Goal: Task Accomplishment & Management: Use online tool/utility

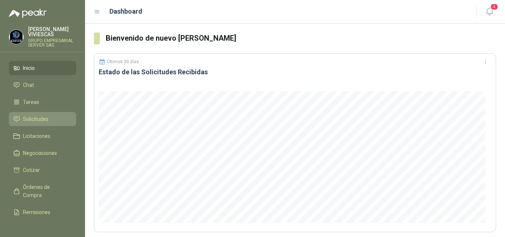
click at [40, 117] on span "Solicitudes" at bounding box center [36, 119] width 26 height 8
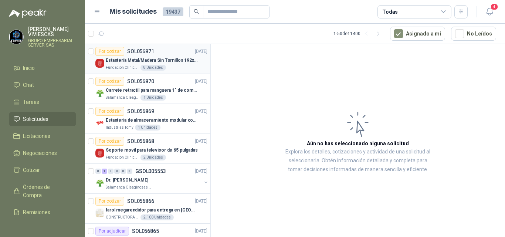
click at [145, 60] on p "Estantería Metal/Madera Sin Tornillos 192x100x50 cm 5 Niveles Gris" at bounding box center [152, 60] width 92 height 7
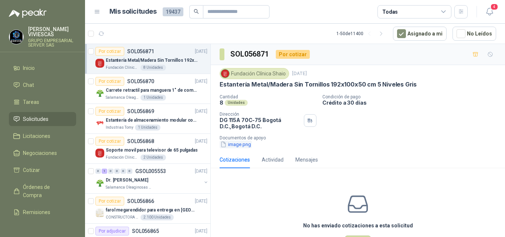
click at [231, 142] on button "image.png" at bounding box center [236, 144] width 32 height 8
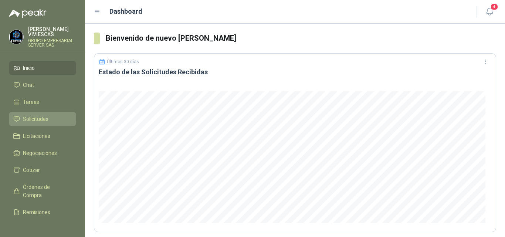
click at [39, 119] on span "Solicitudes" at bounding box center [36, 119] width 26 height 8
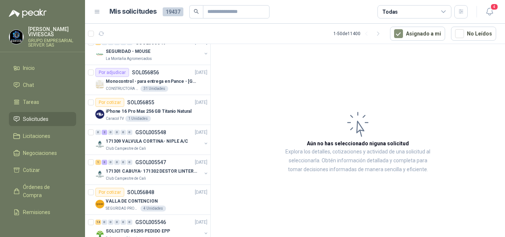
scroll to position [370, 0]
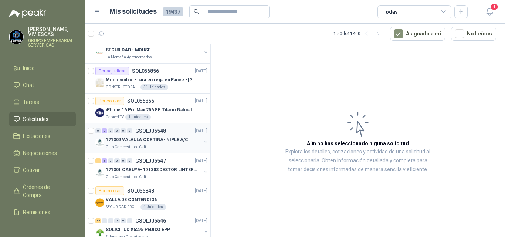
click at [153, 138] on p "171309 VALVULA CORTINA- NIPLE A/C" at bounding box center [147, 139] width 82 height 7
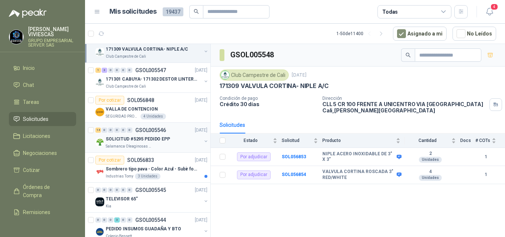
scroll to position [481, 0]
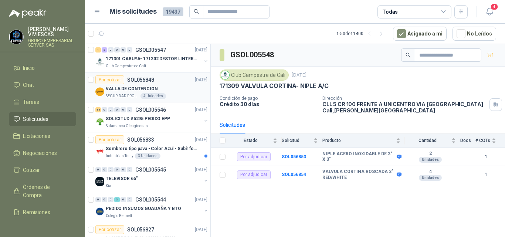
click at [138, 88] on p "VALLA DE CONTENCION" at bounding box center [132, 88] width 52 height 7
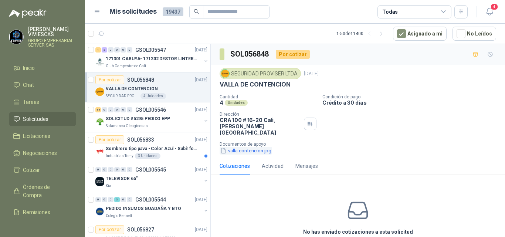
click at [247, 147] on button "valla contencion.jpg" at bounding box center [246, 151] width 52 height 8
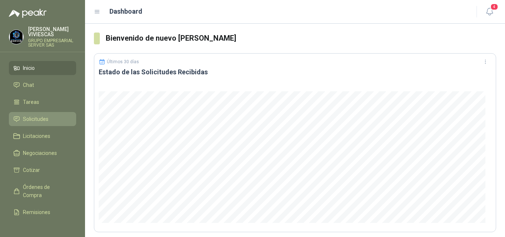
click at [38, 119] on span "Solicitudes" at bounding box center [36, 119] width 26 height 8
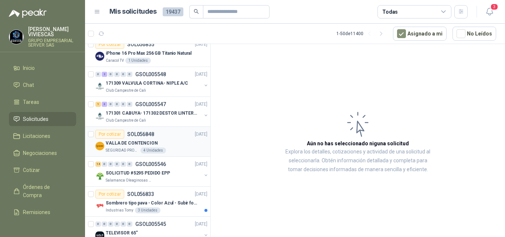
scroll to position [444, 0]
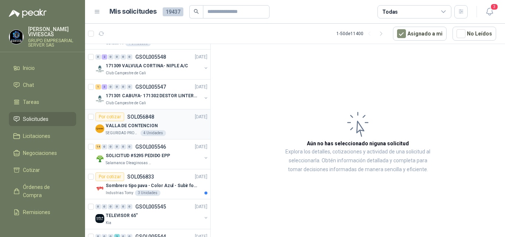
click at [126, 123] on p "VALLA DE CONTENCION" at bounding box center [132, 125] width 52 height 7
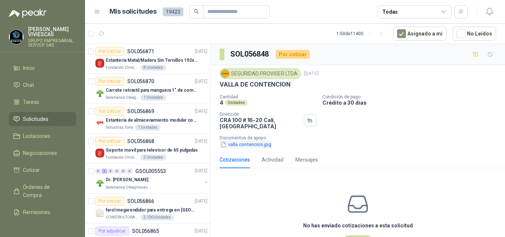
click at [242, 143] on button "valla contencion.jpg" at bounding box center [246, 144] width 52 height 8
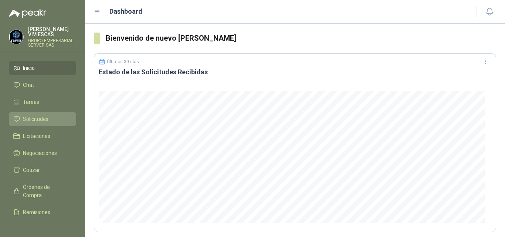
click at [41, 118] on span "Solicitudes" at bounding box center [36, 119] width 26 height 8
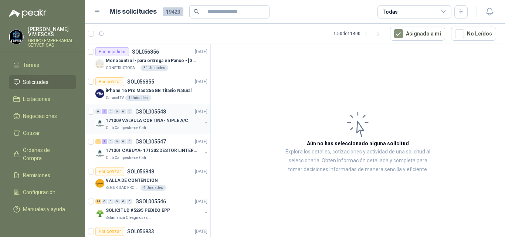
scroll to position [407, 0]
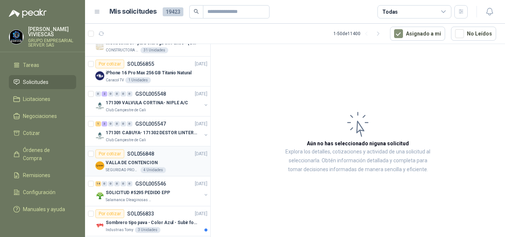
click at [136, 160] on p "VALLA DE CONTENCION" at bounding box center [132, 162] width 52 height 7
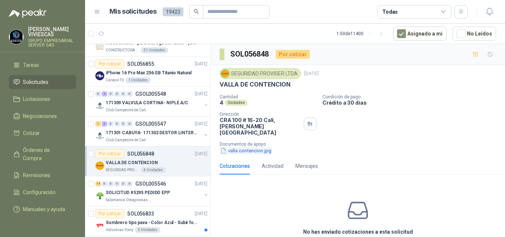
click at [243, 147] on button "valla contencion.jpg" at bounding box center [246, 151] width 52 height 8
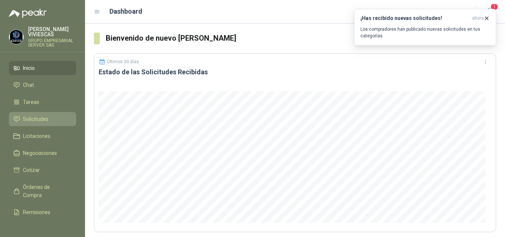
click at [32, 117] on span "Solicitudes" at bounding box center [36, 119] width 26 height 8
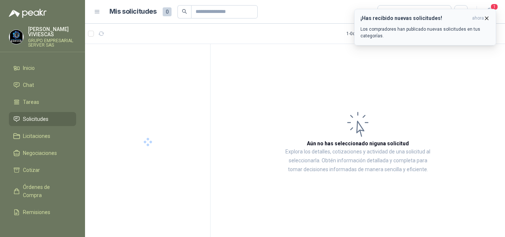
click at [486, 17] on icon "button" at bounding box center [487, 18] width 6 height 6
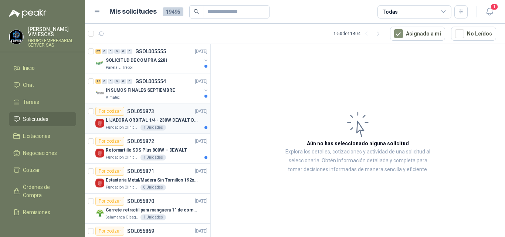
click at [148, 117] on p "LIJADORA ORBITAL 1/4 - 230W DEWALT DWE6411-B3" at bounding box center [152, 120] width 92 height 7
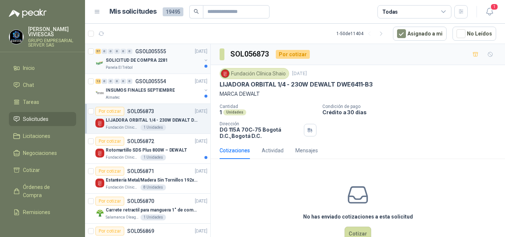
click at [153, 57] on p "SOLICITUD DE COMPRA 2281" at bounding box center [137, 60] width 62 height 7
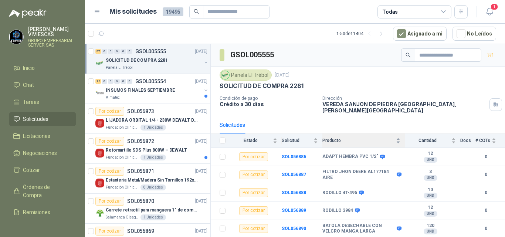
scroll to position [37, 0]
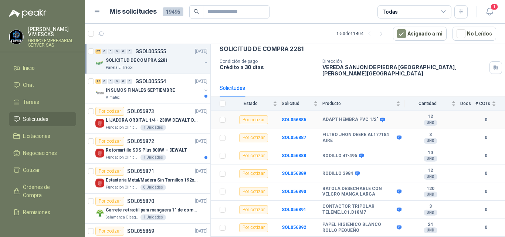
click at [351, 117] on b "ADAPT HEMBRA PVC 1/2"" at bounding box center [350, 120] width 56 height 6
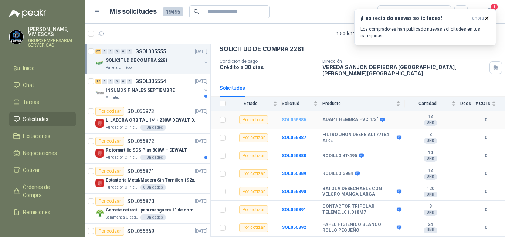
click at [295, 117] on b "SOL056886" at bounding box center [294, 119] width 24 height 5
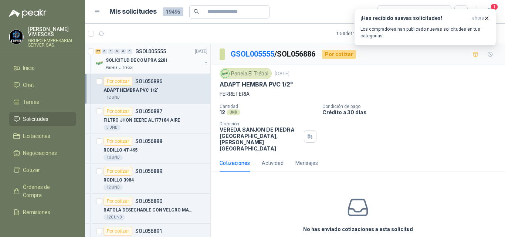
click at [155, 61] on p "SOLICITUD DE COMPRA 2281" at bounding box center [137, 60] width 62 height 7
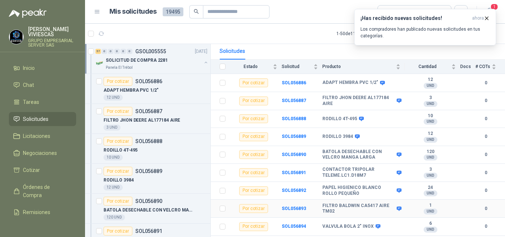
scroll to position [185, 0]
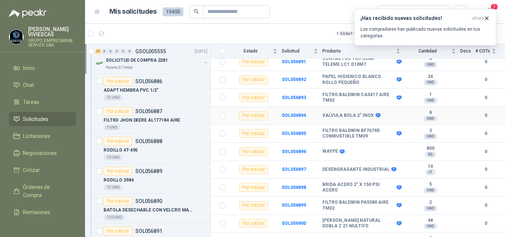
click at [355, 113] on b "VALVULA BOLA 2" INOX" at bounding box center [347, 116] width 51 height 6
click at [294, 113] on b "SOL056894" at bounding box center [294, 115] width 24 height 5
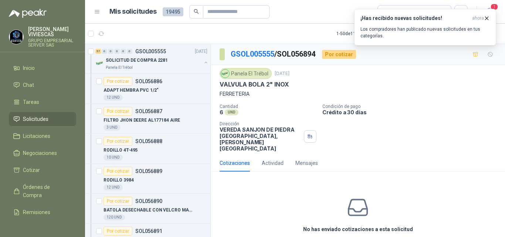
scroll to position [20, 0]
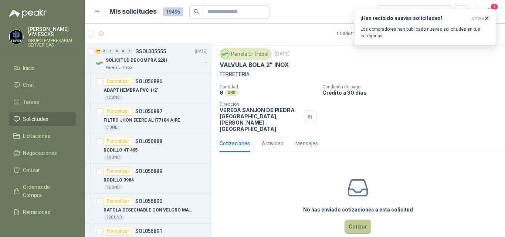
click at [359, 220] on button "Cotizar" at bounding box center [358, 227] width 27 height 14
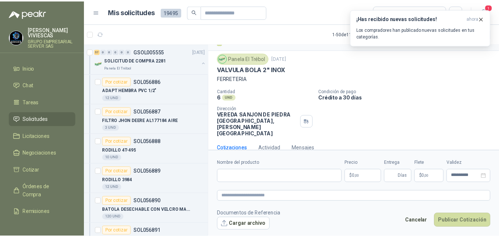
scroll to position [15, 0]
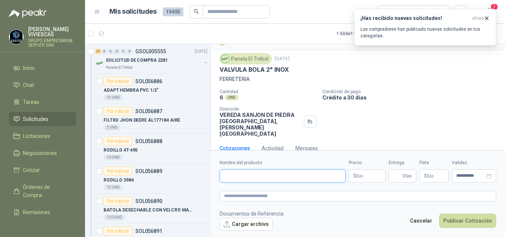
click at [251, 176] on input "Nombre del producto" at bounding box center [283, 175] width 126 height 13
type input "**********"
click at [360, 176] on body "RODRIGO VIVIESCAS GRUPO EMPRESARIAL SERVER SAS Inicio Chat Tareas Solicitudes L…" at bounding box center [252, 118] width 505 height 237
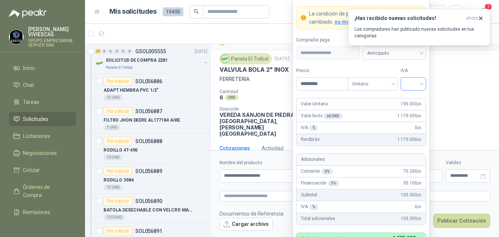
type input "*********"
click at [409, 86] on input "search" at bounding box center [413, 83] width 17 height 11
click at [410, 99] on div "19%" at bounding box center [414, 99] width 14 height 8
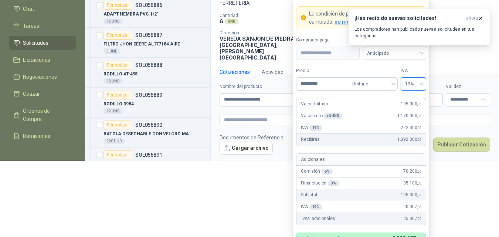
scroll to position [108, 0]
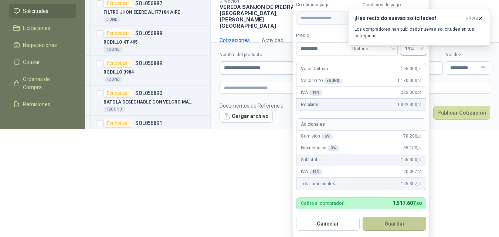
click at [393, 223] on button "Guardar" at bounding box center [395, 224] width 64 height 14
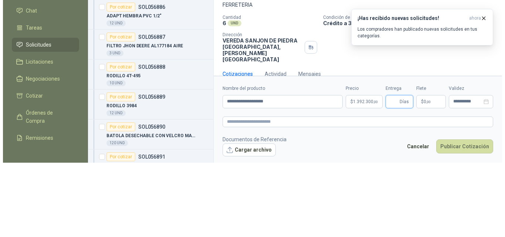
scroll to position [0, 0]
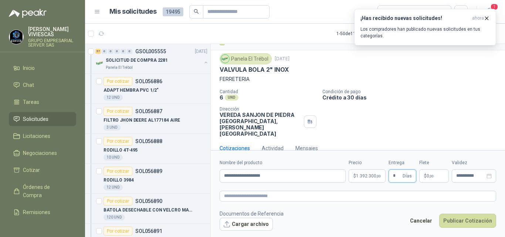
type input "*"
click at [431, 175] on span ",00" at bounding box center [431, 176] width 4 height 4
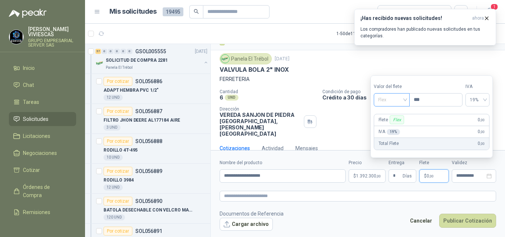
click at [377, 99] on div "Flex" at bounding box center [392, 99] width 36 height 13
click at [383, 127] on div "Incluido" at bounding box center [393, 127] width 26 height 8
click at [461, 219] on button "Publicar Cotización" at bounding box center [467, 221] width 57 height 14
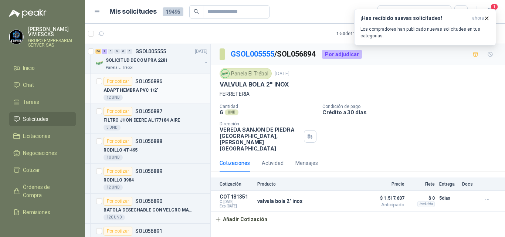
click at [128, 88] on p "ADAPT HEMBRA PVC 1/2"" at bounding box center [131, 90] width 55 height 7
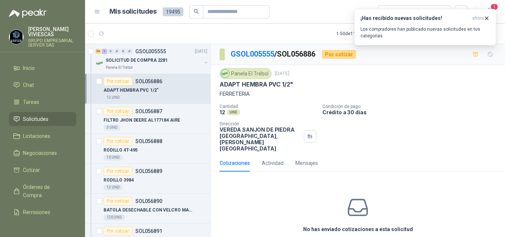
scroll to position [20, 0]
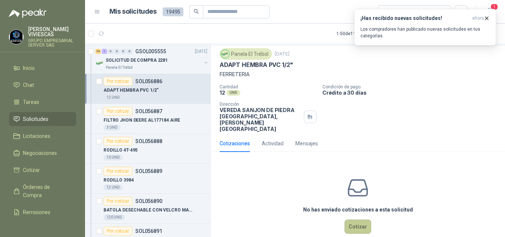
click at [349, 220] on button "Cotizar" at bounding box center [358, 227] width 27 height 14
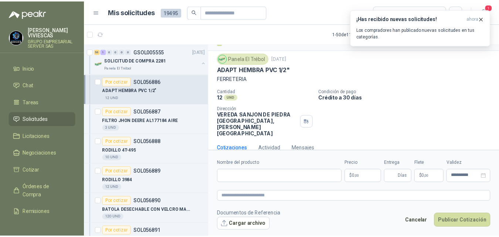
scroll to position [15, 0]
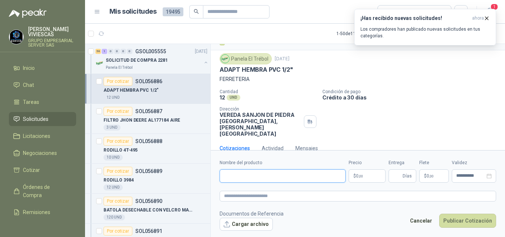
click at [247, 175] on input "Nombre del producto" at bounding box center [283, 175] width 126 height 13
type input "**********"
click at [486, 20] on icon "button" at bounding box center [487, 18] width 6 height 6
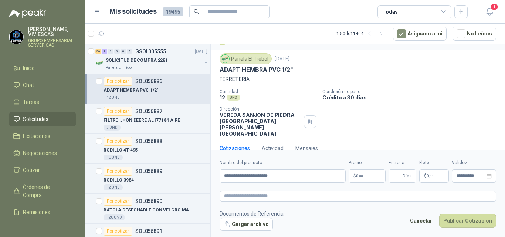
click at [361, 175] on body "RODRIGO VIVIESCAS GRUPO EMPRESARIAL SERVER SAS Inicio Chat Tareas Solicitudes L…" at bounding box center [252, 118] width 505 height 237
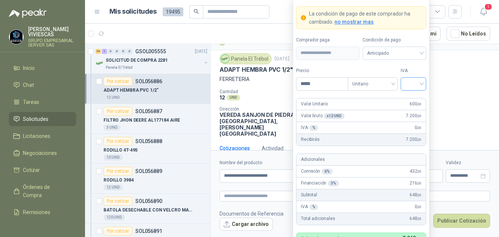
type input "*****"
click at [417, 84] on input "search" at bounding box center [413, 83] width 17 height 11
click at [409, 99] on div "19%" at bounding box center [414, 99] width 14 height 8
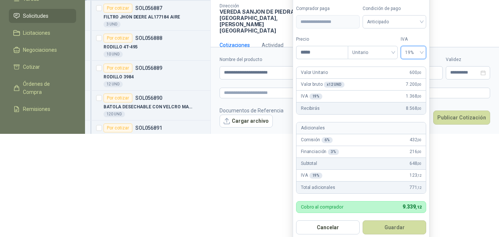
scroll to position [110, 0]
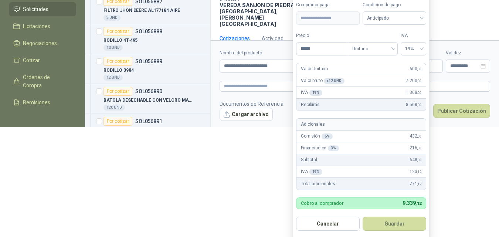
click at [382, 221] on button "Guardar" at bounding box center [395, 224] width 64 height 14
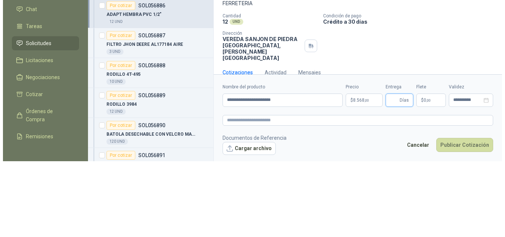
scroll to position [0, 0]
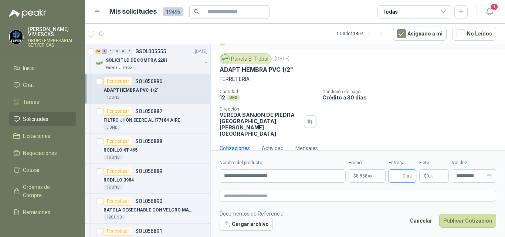
click at [394, 177] on input "Entrega" at bounding box center [397, 176] width 8 height 13
type input "*"
click at [428, 177] on span "0 ,00" at bounding box center [430, 176] width 7 height 4
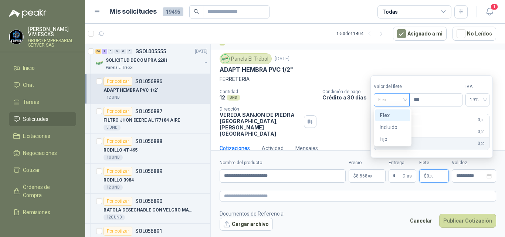
click at [382, 98] on span "Flex" at bounding box center [391, 99] width 27 height 11
click at [391, 127] on div "Incluido" at bounding box center [393, 127] width 26 height 8
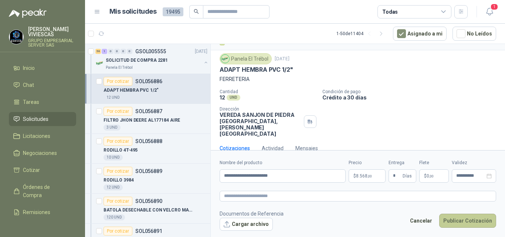
click at [454, 218] on button "Publicar Cotización" at bounding box center [467, 221] width 57 height 14
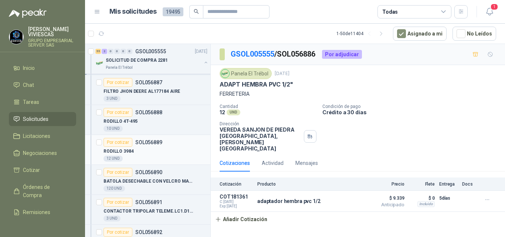
scroll to position [37, 0]
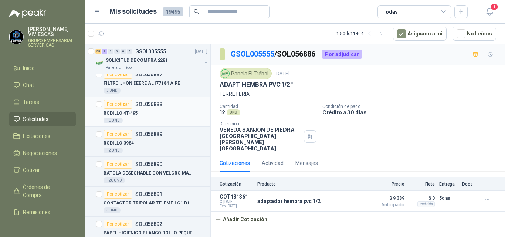
click at [125, 106] on div "Por cotizar" at bounding box center [118, 104] width 29 height 9
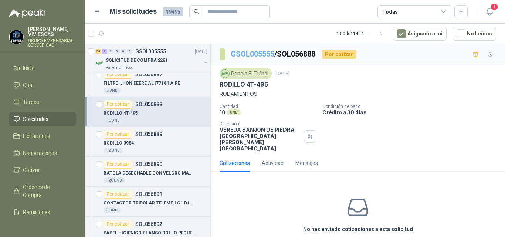
click at [268, 54] on link "GSOL005555" at bounding box center [253, 54] width 44 height 9
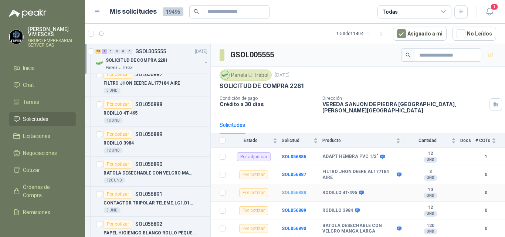
click at [285, 190] on b "SOL056888" at bounding box center [294, 192] width 24 height 5
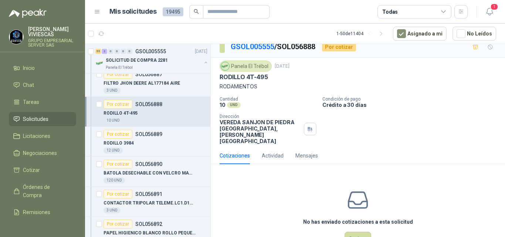
scroll to position [20, 0]
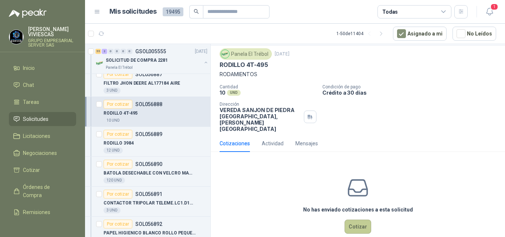
click at [349, 220] on button "Cotizar" at bounding box center [358, 227] width 27 height 14
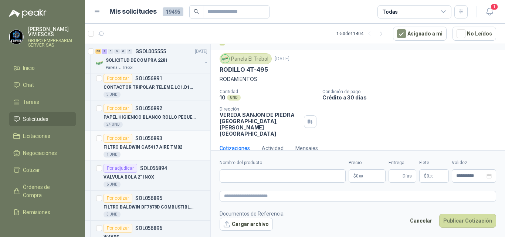
scroll to position [148, 0]
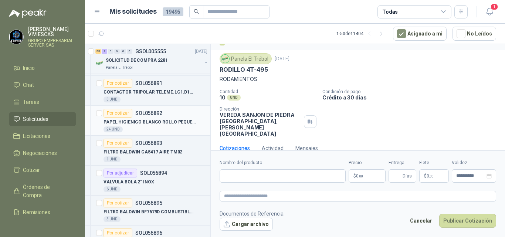
click at [140, 119] on p "PAPEL HIGIENICO BLANCO ROLLO PEQUEÑO" at bounding box center [150, 122] width 92 height 7
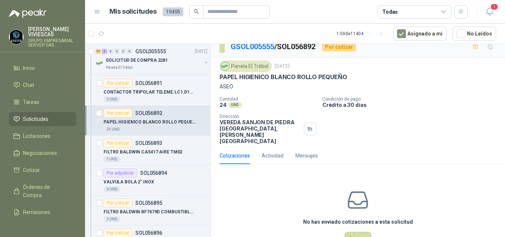
scroll to position [20, 0]
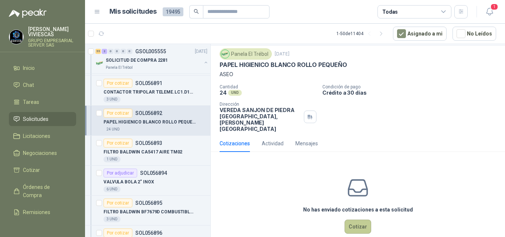
click at [352, 220] on button "Cotizar" at bounding box center [358, 227] width 27 height 14
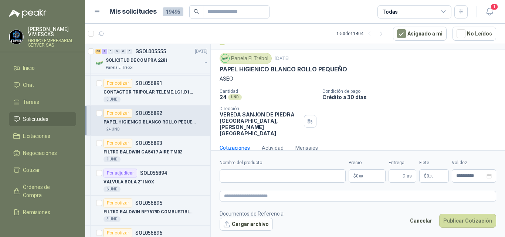
scroll to position [15, 0]
click at [261, 176] on input "Nombre del producto" at bounding box center [283, 175] width 126 height 13
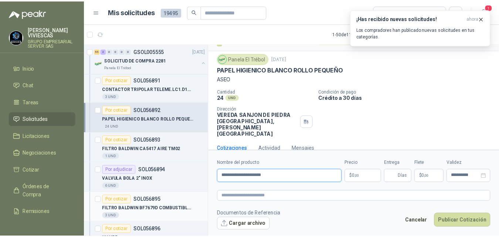
scroll to position [148, 0]
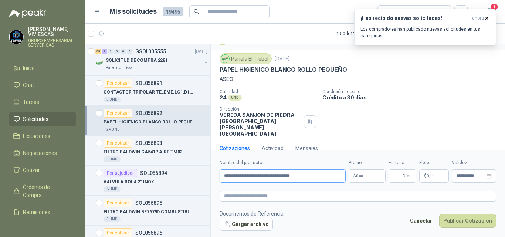
type input "**********"
click at [354, 176] on body "RODRIGO VIVIESCAS GRUPO EMPRESARIAL SERVER SAS Inicio Chat Tareas Solicitudes L…" at bounding box center [252, 118] width 505 height 237
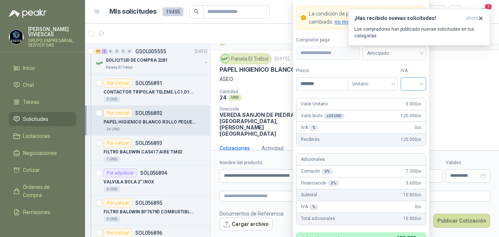
type input "*******"
click at [419, 84] on input "search" at bounding box center [413, 83] width 17 height 11
click at [412, 98] on div "19%" at bounding box center [414, 99] width 14 height 8
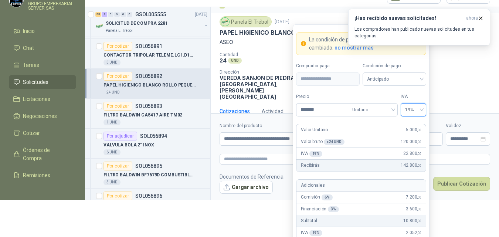
scroll to position [74, 0]
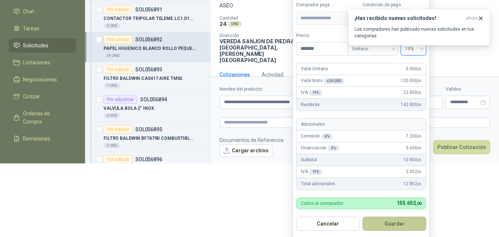
click at [395, 219] on button "Guardar" at bounding box center [395, 224] width 64 height 14
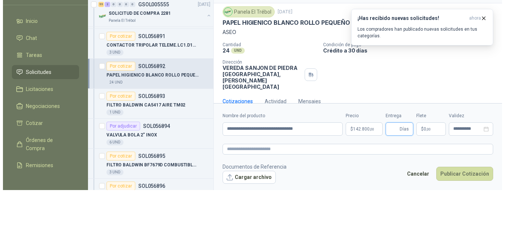
scroll to position [0, 0]
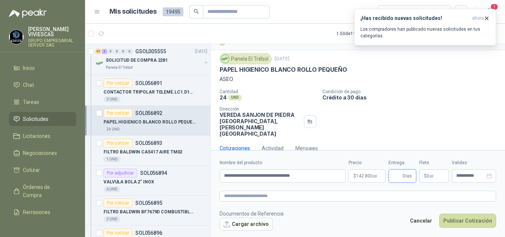
click at [395, 176] on input "Entrega" at bounding box center [397, 176] width 8 height 13
type input "*"
click at [426, 177] on span "$" at bounding box center [425, 176] width 3 height 4
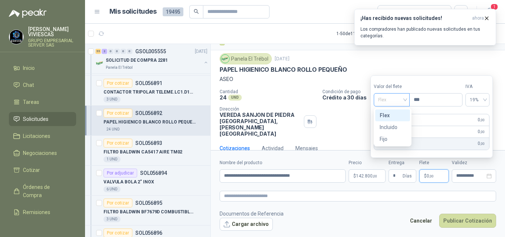
click at [387, 102] on span "Flex" at bounding box center [391, 99] width 27 height 11
click at [388, 126] on div "Incluido" at bounding box center [393, 127] width 26 height 8
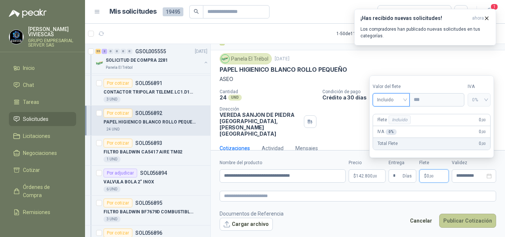
click at [457, 221] on button "Publicar Cotización" at bounding box center [467, 221] width 57 height 14
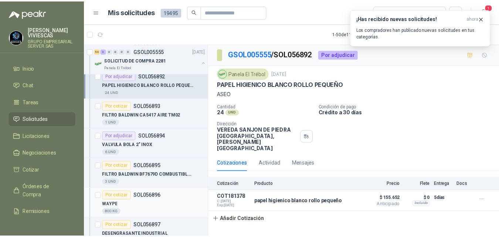
scroll to position [222, 0]
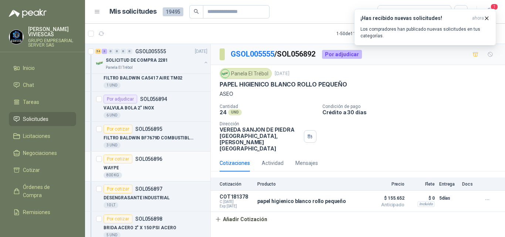
click at [140, 160] on p "SOL056896" at bounding box center [148, 158] width 27 height 5
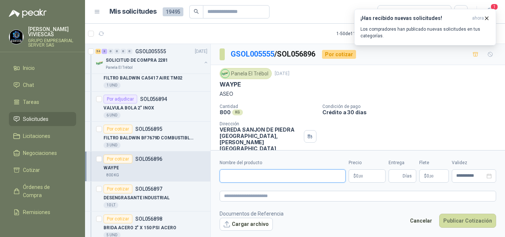
click at [241, 172] on input "Nombre del producto" at bounding box center [283, 175] width 126 height 13
type input "**********"
click at [359, 177] on body "RODRIGO VIVIESCAS GRUPO EMPRESARIAL SERVER SAS Inicio Chat Tareas Solicitudes L…" at bounding box center [252, 118] width 505 height 237
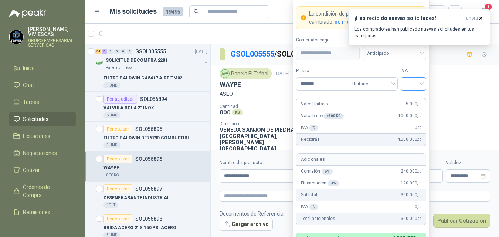
type input "*******"
click at [409, 85] on input "search" at bounding box center [413, 83] width 17 height 11
click at [411, 98] on div "19%" at bounding box center [414, 99] width 14 height 8
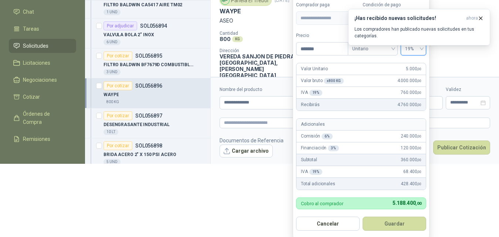
scroll to position [75, 0]
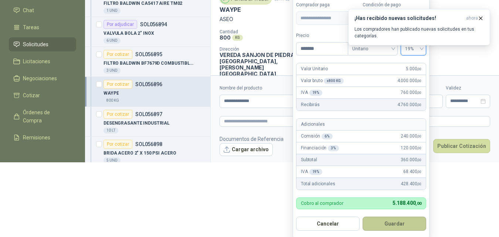
click at [392, 223] on button "Guardar" at bounding box center [395, 224] width 64 height 14
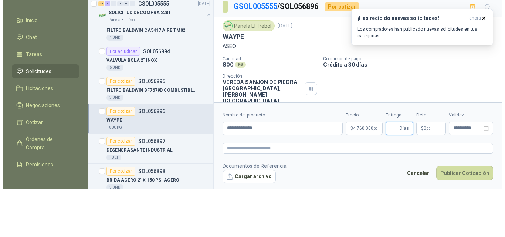
scroll to position [0, 0]
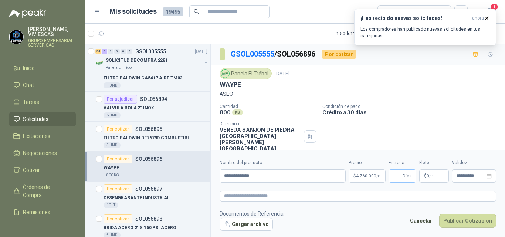
click at [392, 176] on span "Días" at bounding box center [403, 175] width 28 height 13
click at [396, 174] on input "Entrega" at bounding box center [397, 176] width 8 height 13
type input "*"
click at [426, 178] on span "$" at bounding box center [425, 176] width 3 height 4
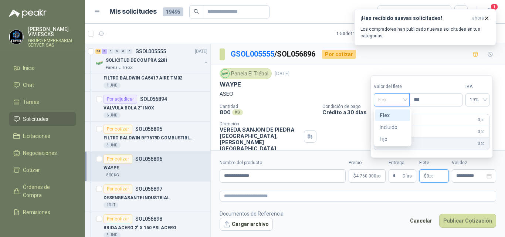
click at [388, 100] on span "Flex" at bounding box center [391, 99] width 27 height 11
click at [389, 126] on div "Incluido" at bounding box center [393, 127] width 26 height 8
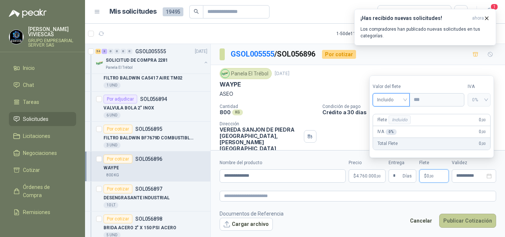
click at [459, 218] on button "Publicar Cotización" at bounding box center [467, 221] width 57 height 14
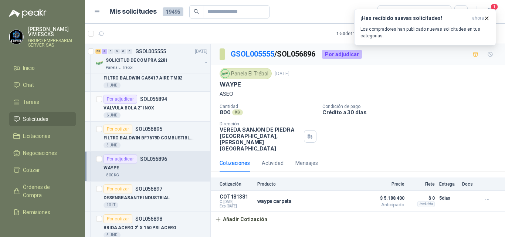
scroll to position [296, 0]
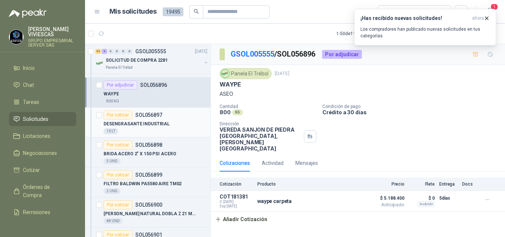
click at [140, 121] on p "DESENGRASANTE INDUSTRIAL" at bounding box center [137, 124] width 66 height 7
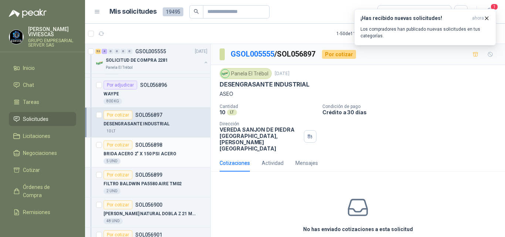
click at [124, 153] on p "BRIDA ACERO 2" X 150 PSI ACERO" at bounding box center [140, 153] width 72 height 7
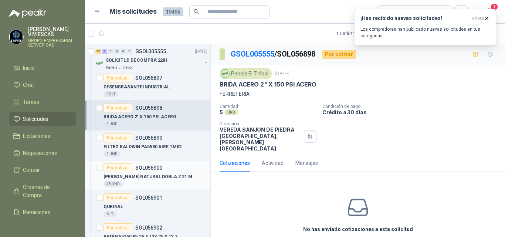
scroll to position [370, 0]
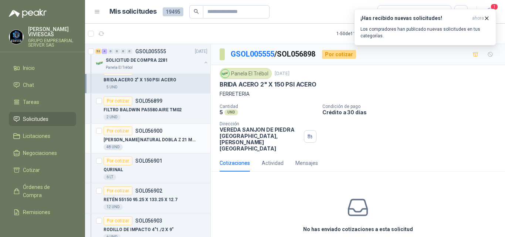
click at [130, 139] on p "TOALLA SCOTT NATURAL DOBLA Z 21 MULTIFO" at bounding box center [150, 139] width 92 height 7
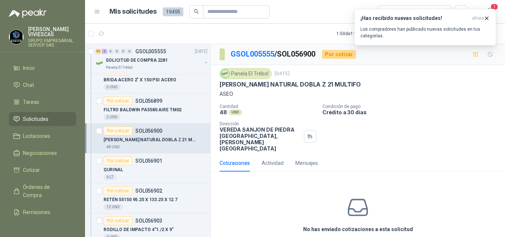
scroll to position [407, 0]
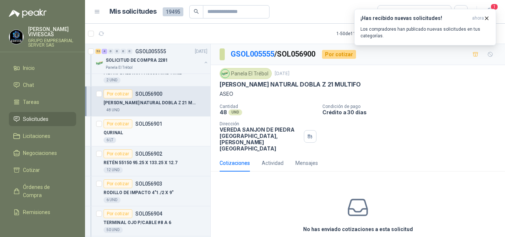
click at [113, 135] on p "QURINAL" at bounding box center [114, 132] width 20 height 7
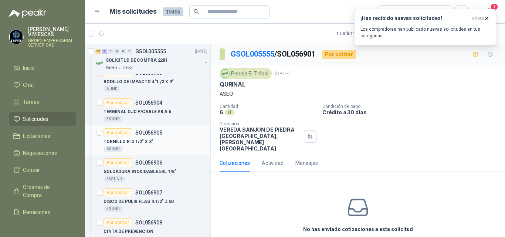
scroll to position [555, 0]
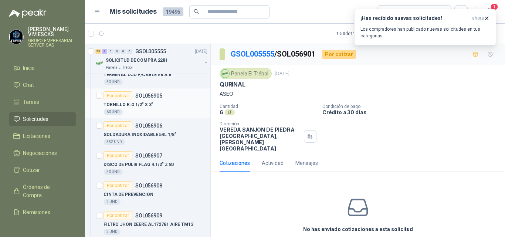
click at [149, 105] on p "TORNILLO R.O 1/2" X 3"" at bounding box center [129, 104] width 50 height 7
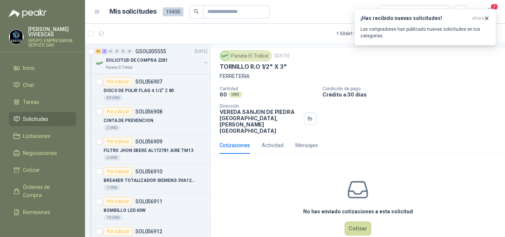
scroll to position [20, 0]
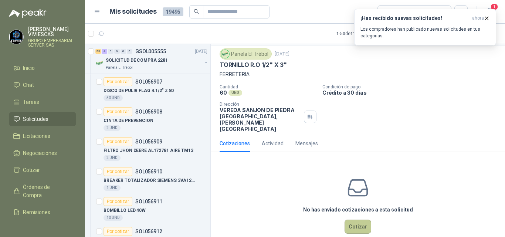
click at [358, 220] on button "Cotizar" at bounding box center [358, 227] width 27 height 14
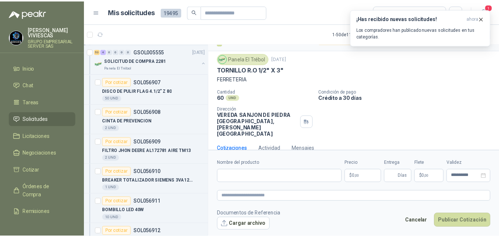
scroll to position [15, 0]
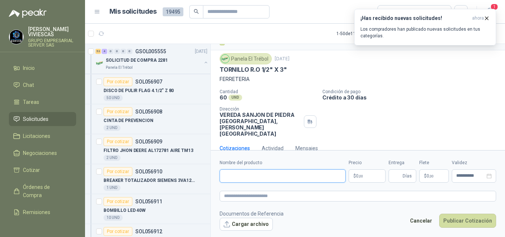
click at [240, 176] on input "Nombre del producto" at bounding box center [283, 175] width 126 height 13
type input "**********"
click at [358, 177] on body "RODRIGO VIVIESCAS GRUPO EMPRESARIAL SERVER SAS Inicio Chat Tareas Solicitudes L…" at bounding box center [252, 118] width 505 height 237
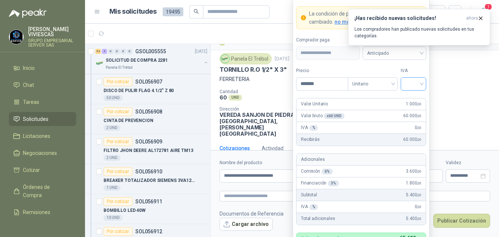
type input "*******"
click at [421, 84] on input "search" at bounding box center [413, 83] width 17 height 11
click at [409, 99] on div "19%" at bounding box center [414, 99] width 14 height 8
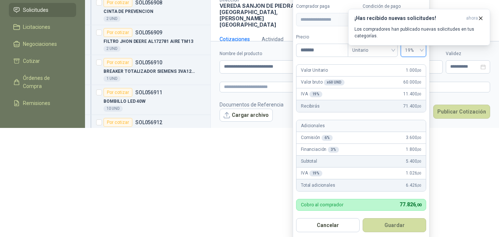
scroll to position [111, 0]
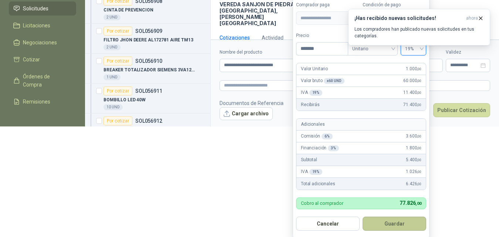
click at [400, 221] on button "Guardar" at bounding box center [395, 224] width 64 height 14
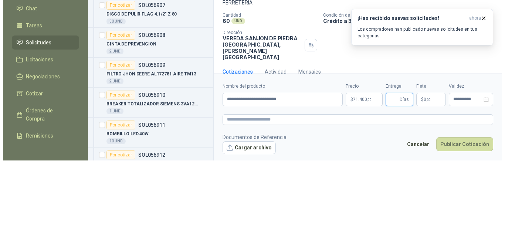
scroll to position [0, 0]
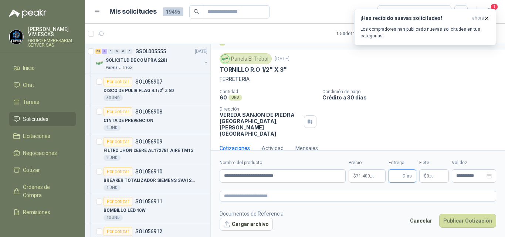
click at [398, 174] on input "Entrega" at bounding box center [397, 176] width 8 height 13
type input "*"
click at [428, 177] on span "0 ,00" at bounding box center [430, 176] width 7 height 4
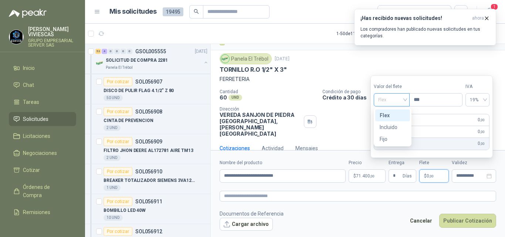
click at [385, 99] on span "Flex" at bounding box center [391, 99] width 27 height 11
click at [392, 126] on div "Incluido" at bounding box center [393, 127] width 26 height 8
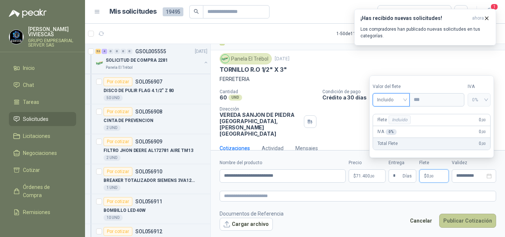
click at [463, 221] on button "Publicar Cotización" at bounding box center [467, 221] width 57 height 14
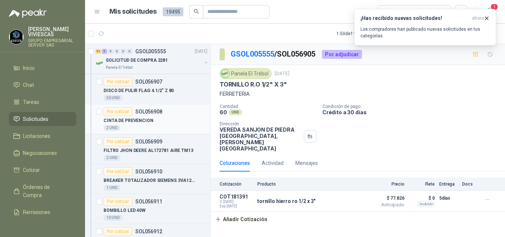
click at [135, 120] on p "CINTA DE PREVENCION" at bounding box center [129, 120] width 50 height 7
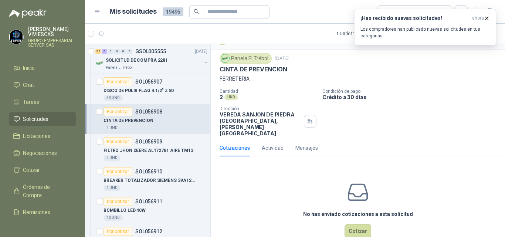
scroll to position [20, 0]
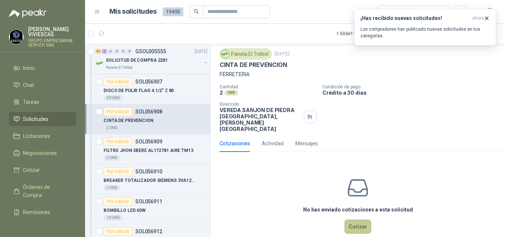
click at [356, 220] on button "Cotizar" at bounding box center [358, 227] width 27 height 14
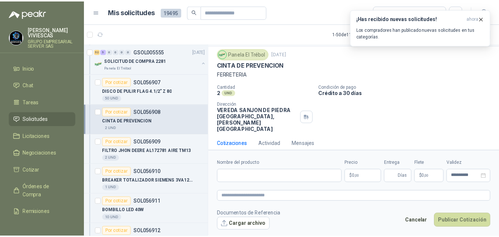
scroll to position [15, 0]
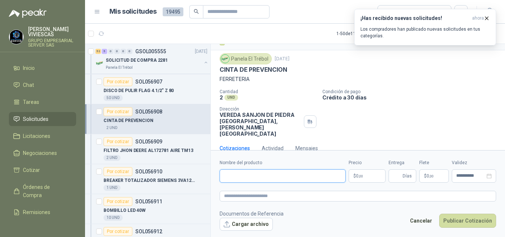
click at [256, 176] on input "Nombre del producto" at bounding box center [283, 175] width 126 height 13
type input "**********"
click at [365, 174] on body "RODRIGO VIVIESCAS GRUPO EMPRESARIAL SERVER SAS Inicio Chat Tareas Solicitudes L…" at bounding box center [252, 118] width 505 height 237
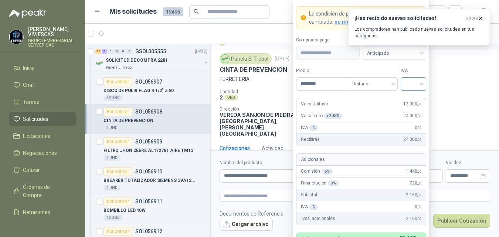
type input "********"
click at [417, 82] on input "search" at bounding box center [413, 83] width 17 height 11
click at [413, 96] on div "19%" at bounding box center [414, 99] width 14 height 8
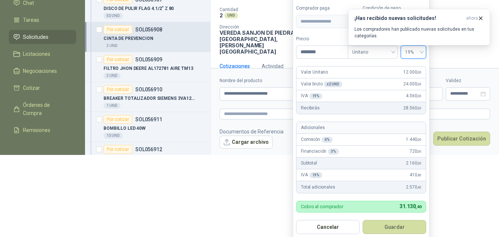
scroll to position [85, 0]
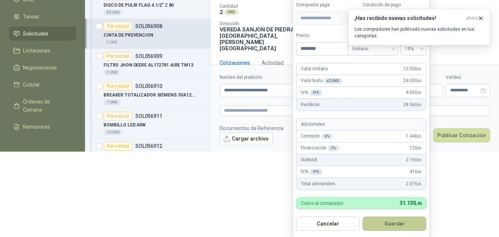
click at [403, 224] on button "Guardar" at bounding box center [395, 224] width 64 height 14
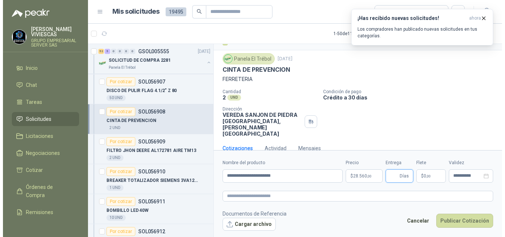
scroll to position [0, 0]
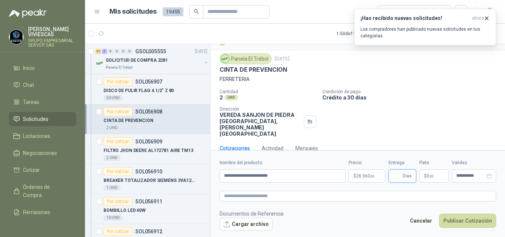
click at [400, 177] on input "Entrega" at bounding box center [397, 176] width 8 height 13
type input "*"
click at [428, 162] on label "Flete" at bounding box center [434, 162] width 30 height 7
click at [426, 162] on label "Flete" at bounding box center [434, 162] width 30 height 7
click at [423, 176] on p "$ 0 ,00" at bounding box center [434, 175] width 30 height 13
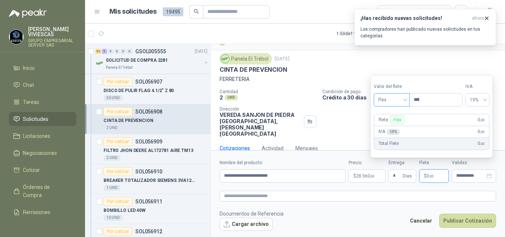
click at [383, 100] on span "Flex" at bounding box center [391, 99] width 27 height 11
click at [391, 126] on div "Incluido" at bounding box center [393, 127] width 26 height 8
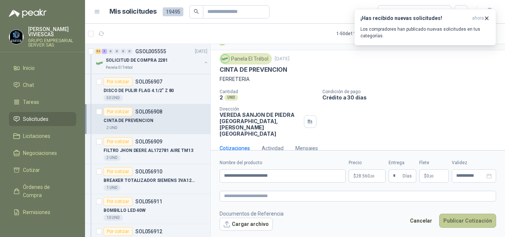
click at [457, 218] on button "Publicar Cotización" at bounding box center [467, 221] width 57 height 14
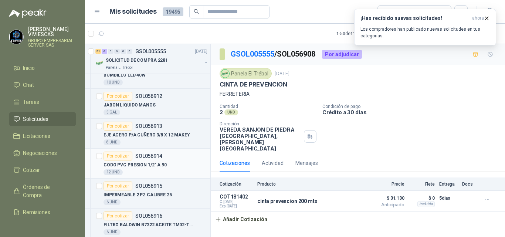
scroll to position [776, 0]
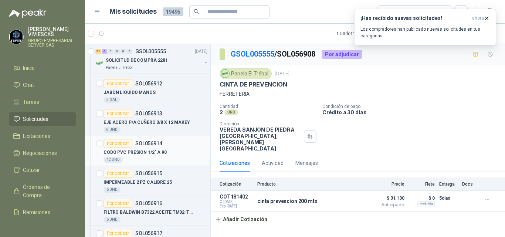
click at [151, 151] on p "CODO PVC PRESION 1/2" A 90" at bounding box center [135, 152] width 63 height 7
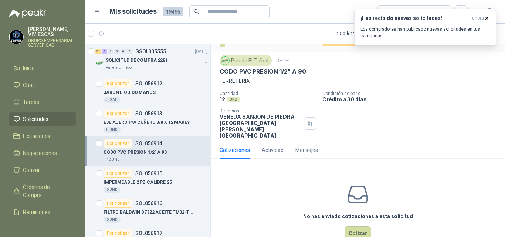
scroll to position [20, 0]
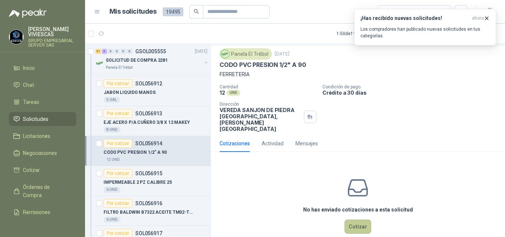
click at [360, 220] on button "Cotizar" at bounding box center [358, 227] width 27 height 14
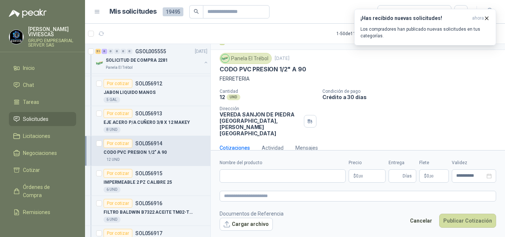
scroll to position [15, 0]
click at [274, 177] on input "Nombre del producto" at bounding box center [283, 175] width 126 height 13
type input "**********"
click at [357, 177] on body "RODRIGO VIVIESCAS GRUPO EMPRESARIAL SERVER SAS Inicio Chat Tareas Solicitudes L…" at bounding box center [252, 118] width 505 height 237
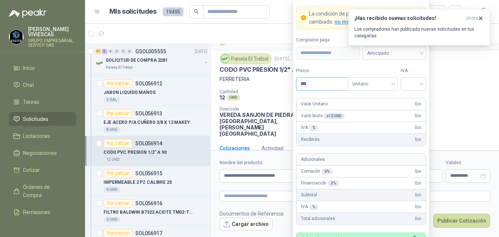
click at [315, 82] on input "***" at bounding box center [322, 84] width 51 height 13
type input "*****"
click at [411, 85] on input "search" at bounding box center [413, 83] width 17 height 11
click at [413, 103] on div "19%" at bounding box center [414, 99] width 14 height 8
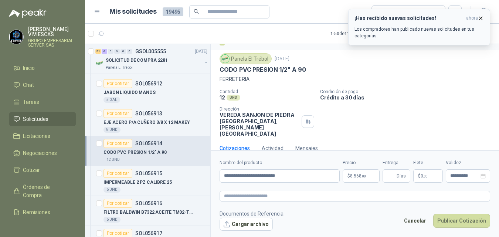
click at [482, 16] on icon "button" at bounding box center [481, 18] width 6 height 6
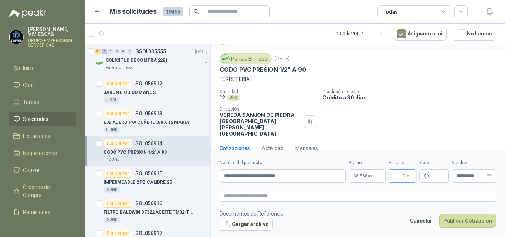
click at [395, 180] on input "Entrega" at bounding box center [397, 176] width 8 height 13
type input "*"
click at [425, 176] on span "$" at bounding box center [425, 176] width 3 height 4
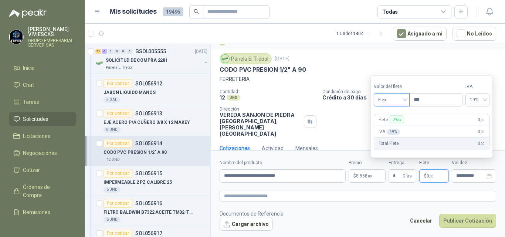
click at [380, 99] on span "Flex" at bounding box center [391, 99] width 27 height 11
click at [381, 124] on div "Incluido" at bounding box center [393, 127] width 26 height 8
click at [433, 175] on span ",00" at bounding box center [431, 176] width 4 height 4
click at [388, 99] on span "Incluido" at bounding box center [391, 99] width 28 height 11
click at [348, 140] on div "Cotizaciones Actividad Mensajes" at bounding box center [358, 148] width 277 height 17
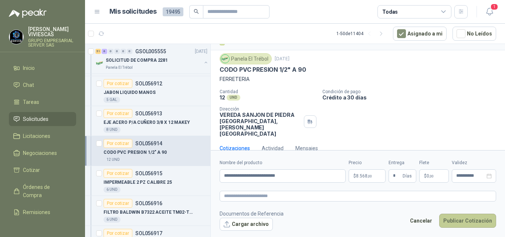
click at [454, 220] on button "Publicar Cotización" at bounding box center [467, 221] width 57 height 14
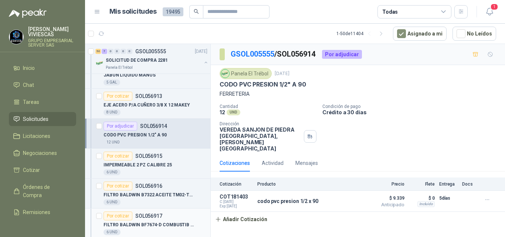
scroll to position [813, 0]
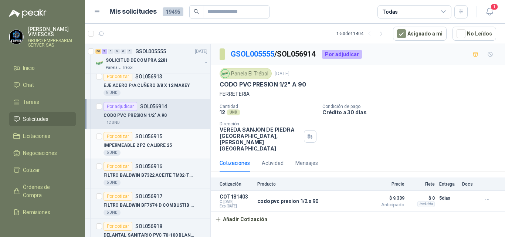
click at [123, 143] on p "IMPERMEABLE 2 PZ CALIBRE 25" at bounding box center [138, 145] width 68 height 7
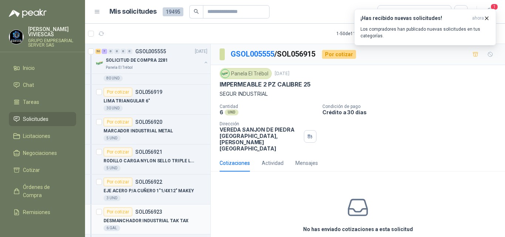
scroll to position [961, 0]
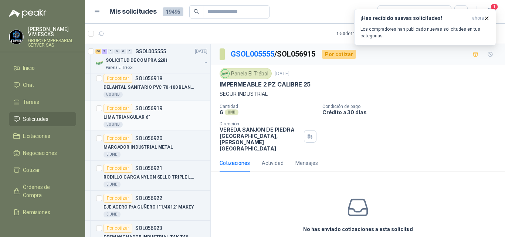
click at [140, 117] on p "LIMA TRIANGULAR 6"" at bounding box center [127, 117] width 47 height 7
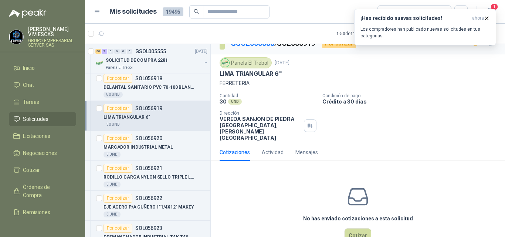
scroll to position [20, 0]
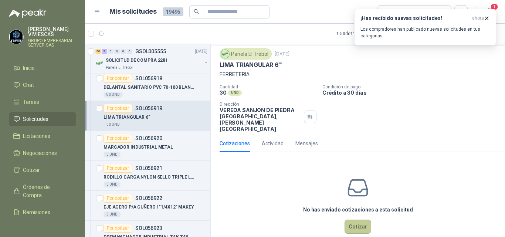
click at [360, 220] on button "Cotizar" at bounding box center [358, 227] width 27 height 14
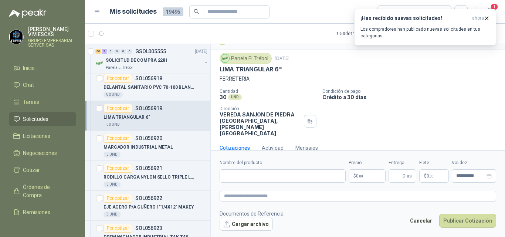
scroll to position [15, 0]
click at [271, 175] on input "Nombre del producto" at bounding box center [283, 175] width 126 height 13
type input "**********"
click at [365, 175] on body "RODRIGO VIVIESCAS GRUPO EMPRESARIAL SERVER SAS Inicio Chat Tareas Solicitudes L…" at bounding box center [252, 118] width 505 height 237
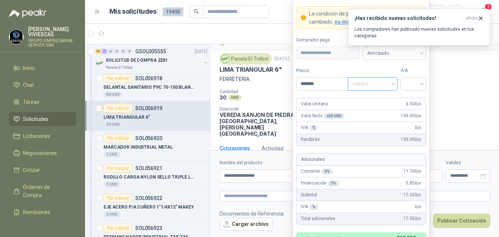
click at [395, 82] on div "Unitario" at bounding box center [373, 83] width 50 height 13
type input "*******"
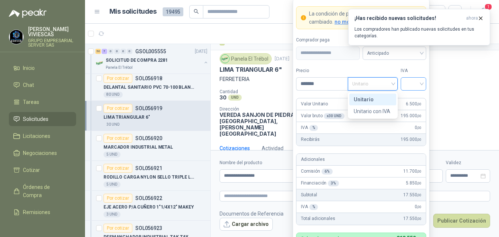
click at [419, 84] on input "search" at bounding box center [413, 83] width 17 height 11
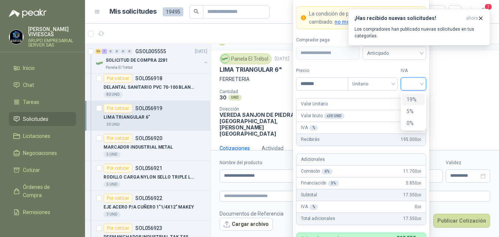
click at [409, 100] on div "19%" at bounding box center [414, 99] width 14 height 8
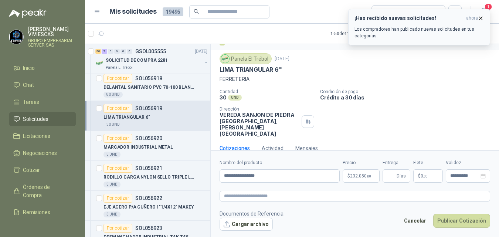
click at [479, 16] on icon "button" at bounding box center [481, 18] width 6 height 6
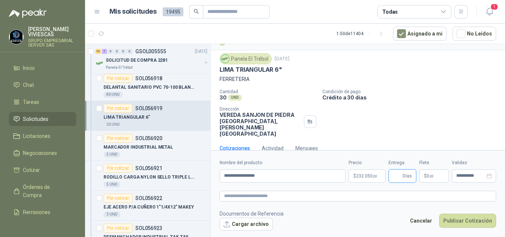
click at [397, 177] on input "Entrega" at bounding box center [397, 176] width 8 height 13
type input "*"
click at [431, 176] on span ",00" at bounding box center [431, 176] width 4 height 4
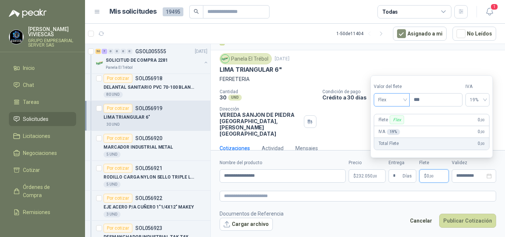
click at [384, 99] on span "Flex" at bounding box center [391, 99] width 27 height 11
click at [389, 126] on div "Incluido" at bounding box center [393, 127] width 26 height 8
click at [350, 207] on form "**********" at bounding box center [358, 194] width 294 height 89
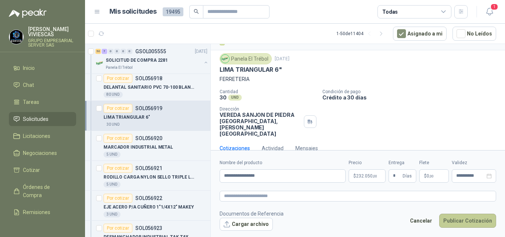
click at [450, 215] on button "Publicar Cotización" at bounding box center [467, 221] width 57 height 14
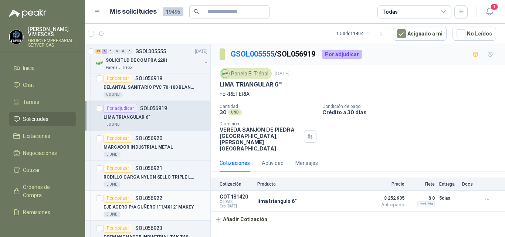
scroll to position [998, 0]
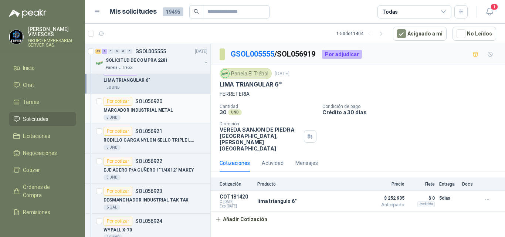
click at [139, 109] on p "MARCADOR INDUSTRIAL METAL" at bounding box center [139, 110] width 70 height 7
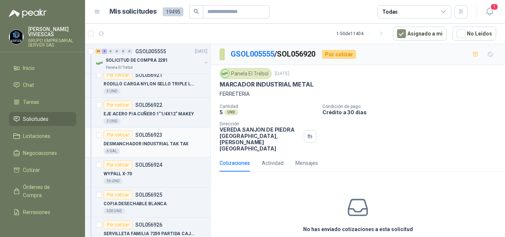
scroll to position [1072, 0]
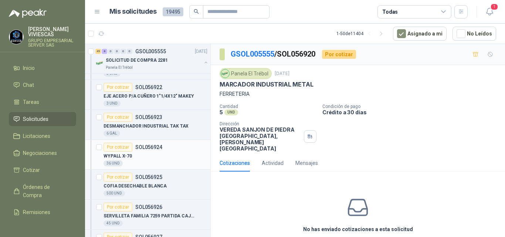
click at [121, 163] on div "36 UND" at bounding box center [113, 163] width 19 height 6
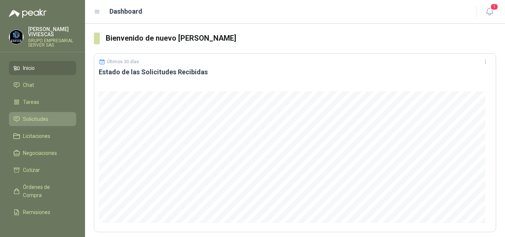
click at [41, 118] on span "Solicitudes" at bounding box center [36, 119] width 26 height 8
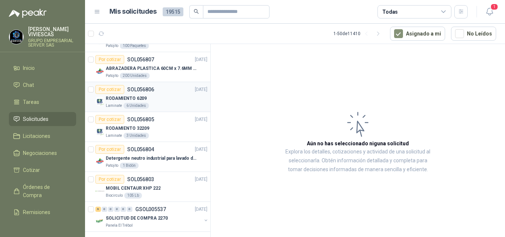
scroll to position [1318, 0]
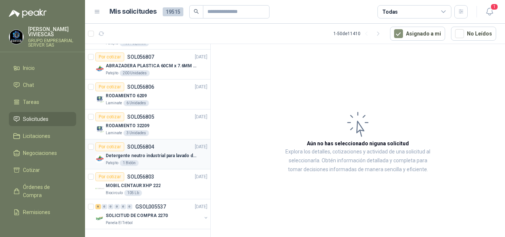
drag, startPoint x: 159, startPoint y: 181, endPoint x: 162, endPoint y: 170, distance: 11.7
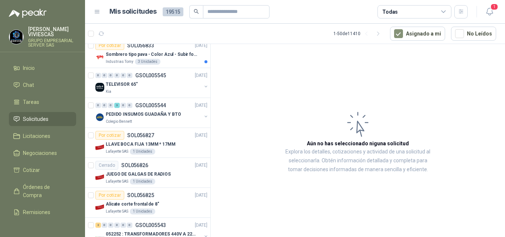
drag, startPoint x: 180, startPoint y: 150, endPoint x: 184, endPoint y: 145, distance: 5.8
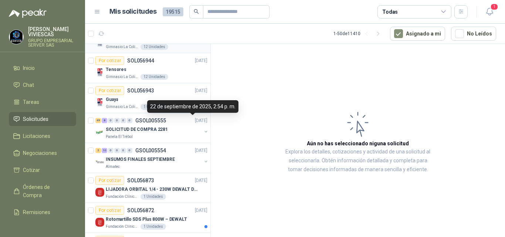
scroll to position [111, 0]
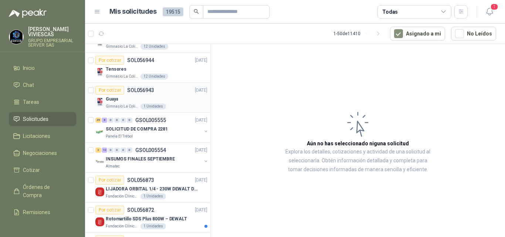
click at [109, 99] on p "Guaya" at bounding box center [112, 99] width 12 height 7
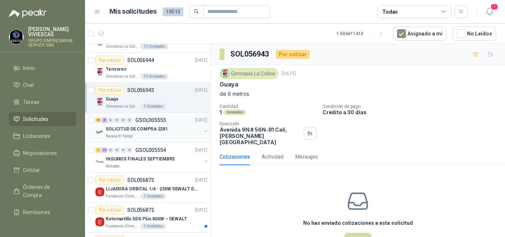
click at [161, 128] on p "SOLICITUD DE COMPRA 2281" at bounding box center [137, 129] width 62 height 7
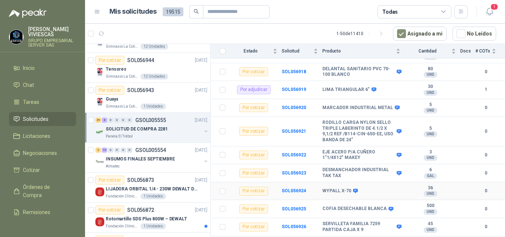
scroll to position [702, 0]
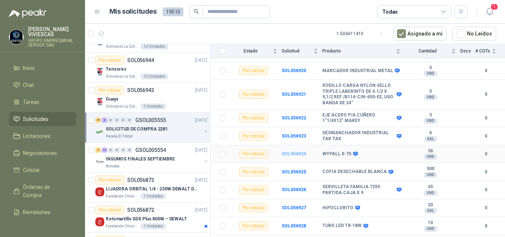
click at [295, 151] on b "SOL056924" at bounding box center [294, 153] width 24 height 5
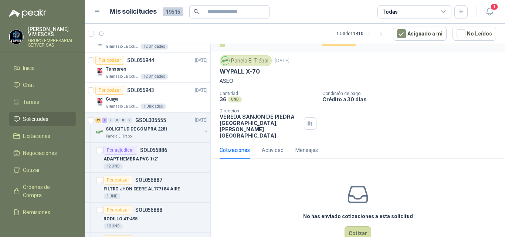
scroll to position [20, 0]
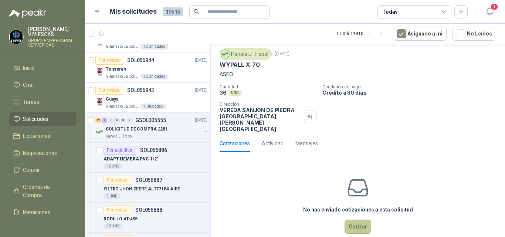
click at [349, 220] on button "Cotizar" at bounding box center [358, 227] width 27 height 14
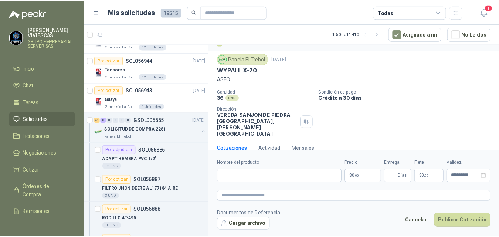
scroll to position [15, 0]
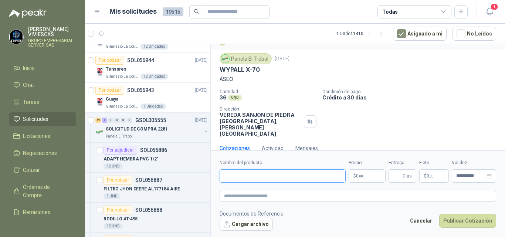
click at [244, 179] on input "Nombre del producto" at bounding box center [283, 175] width 126 height 13
type input "**********"
click at [359, 174] on body "RODRIGO VIVIESCAS GRUPO EMPRESARIAL SERVER SAS Inicio Chat Tareas Solicitudes L…" at bounding box center [252, 118] width 505 height 237
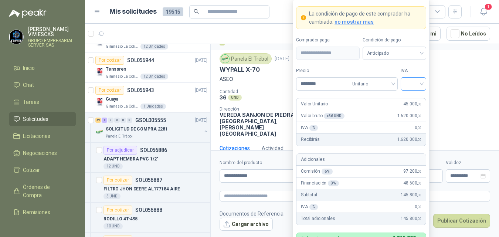
type input "********"
click at [408, 84] on input "search" at bounding box center [413, 83] width 17 height 11
click at [409, 100] on div "19%" at bounding box center [414, 99] width 14 height 8
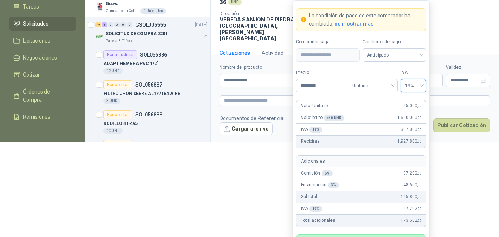
scroll to position [121, 0]
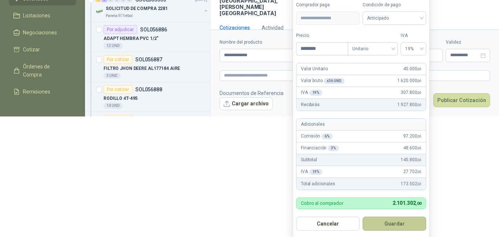
click at [400, 225] on button "Guardar" at bounding box center [395, 224] width 64 height 14
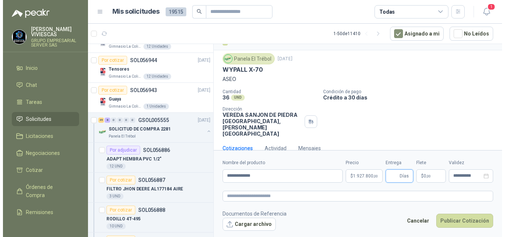
scroll to position [0, 0]
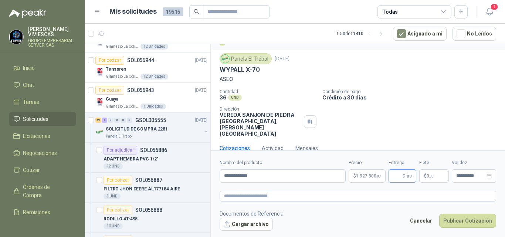
click at [399, 175] on input "Entrega" at bounding box center [397, 176] width 8 height 13
type input "*"
click at [424, 177] on p "$ 0 ,00" at bounding box center [434, 175] width 30 height 13
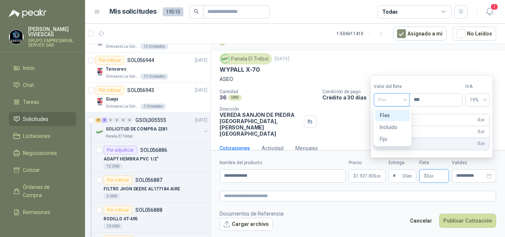
click at [386, 101] on span "Flex" at bounding box center [391, 99] width 27 height 11
click at [463, 219] on button "Publicar Cotización" at bounding box center [467, 221] width 57 height 14
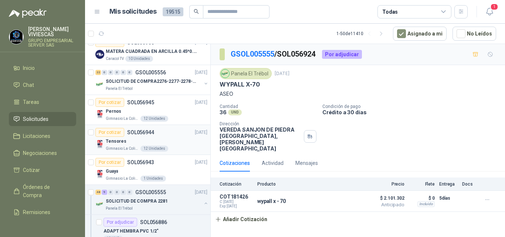
scroll to position [37, 0]
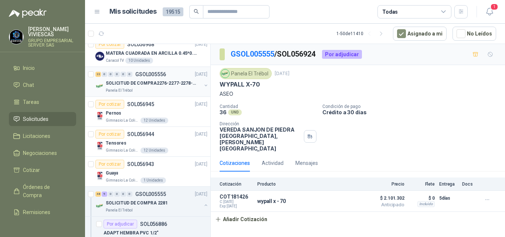
click at [152, 83] on p "SOLICITUD DE COMPRA2276-2277-2278-2284-2285-" at bounding box center [152, 83] width 92 height 7
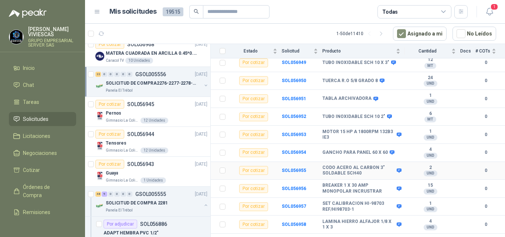
scroll to position [310, 0]
